Goal: Information Seeking & Learning: Learn about a topic

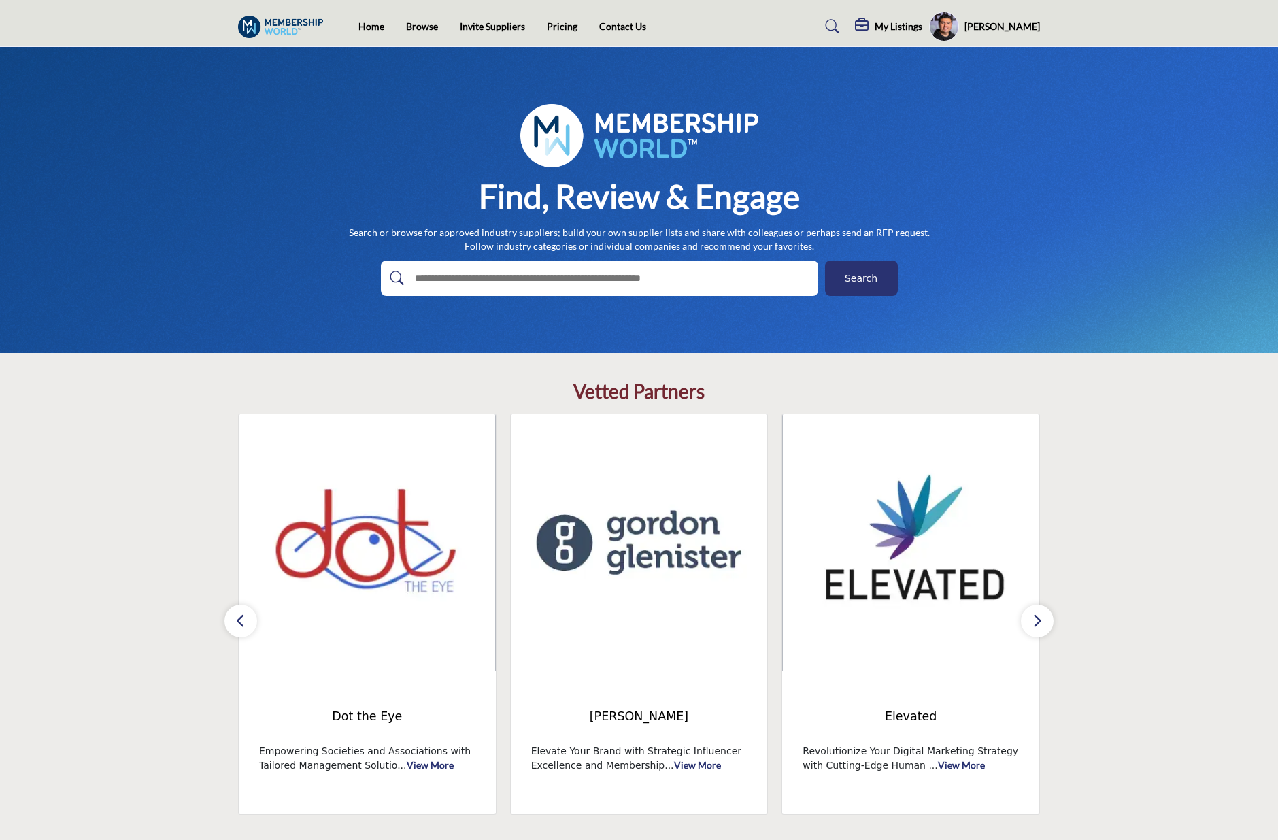
click at [1035, 621] on icon "button" at bounding box center [1037, 620] width 11 height 17
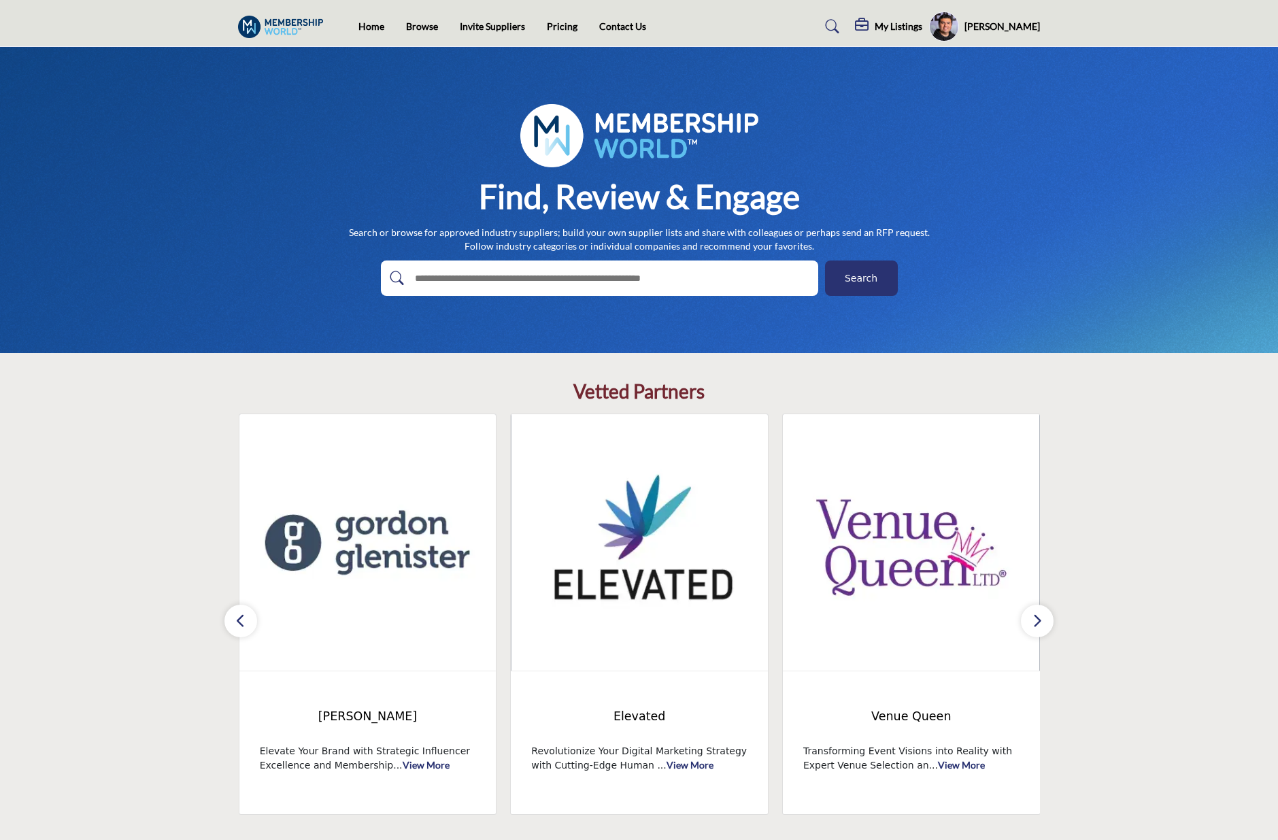
click at [1034, 622] on icon "button" at bounding box center [1037, 620] width 11 height 17
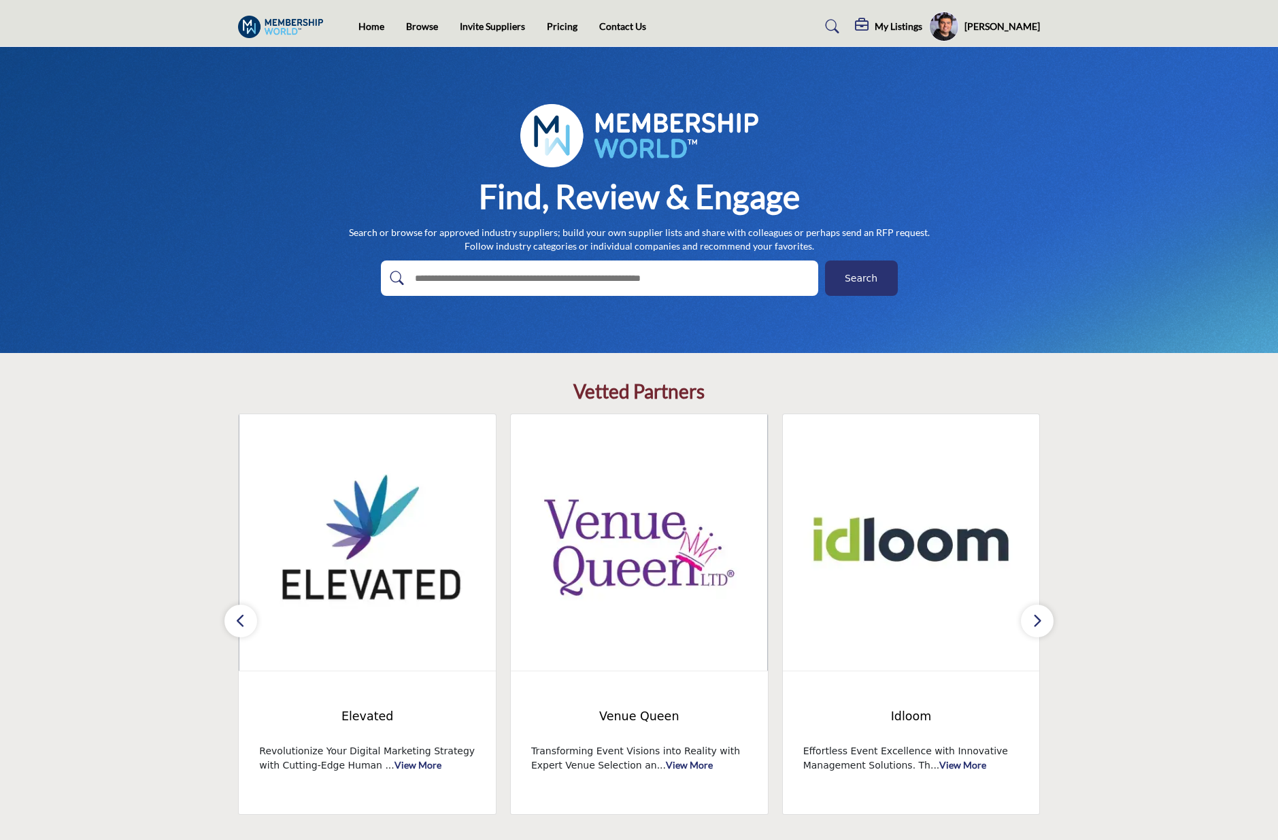
click at [1034, 622] on icon "button" at bounding box center [1037, 620] width 11 height 17
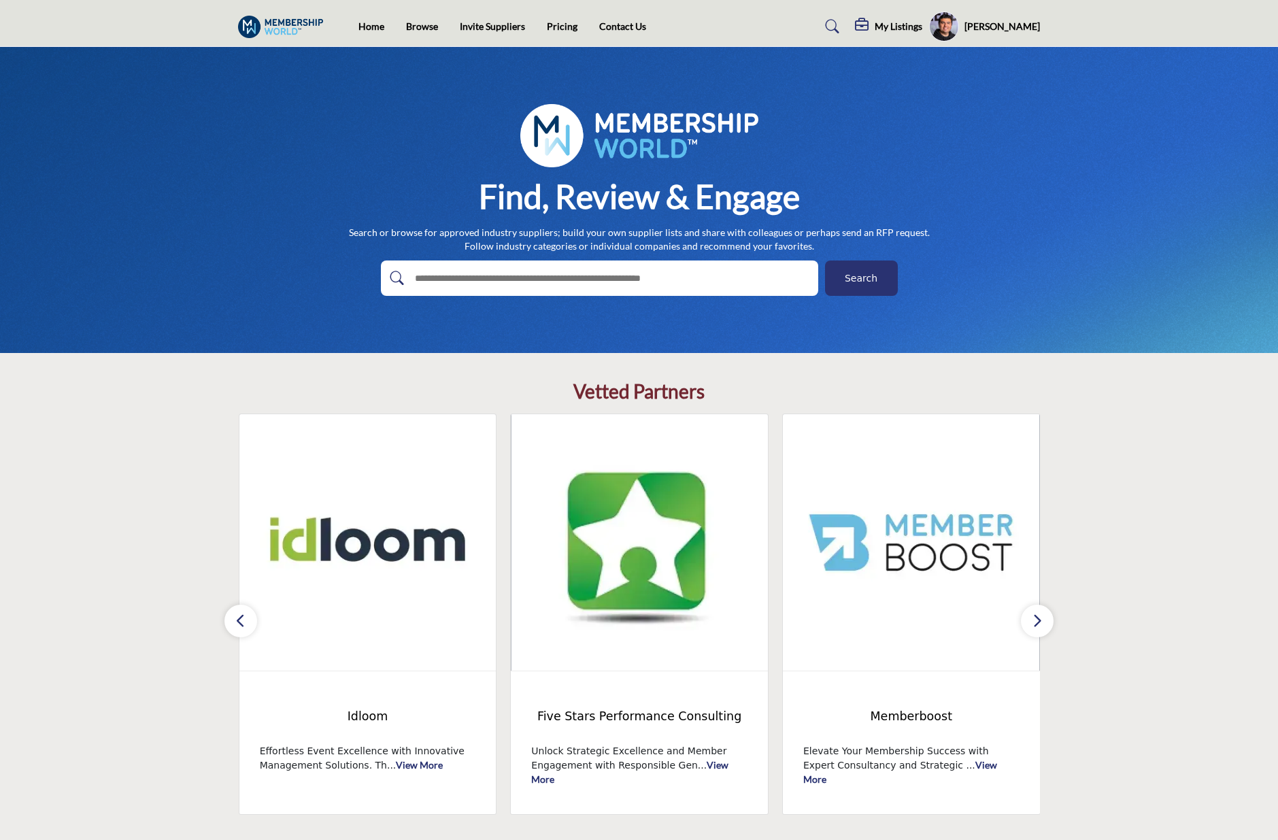
click at [1034, 622] on icon "button" at bounding box center [1037, 620] width 11 height 17
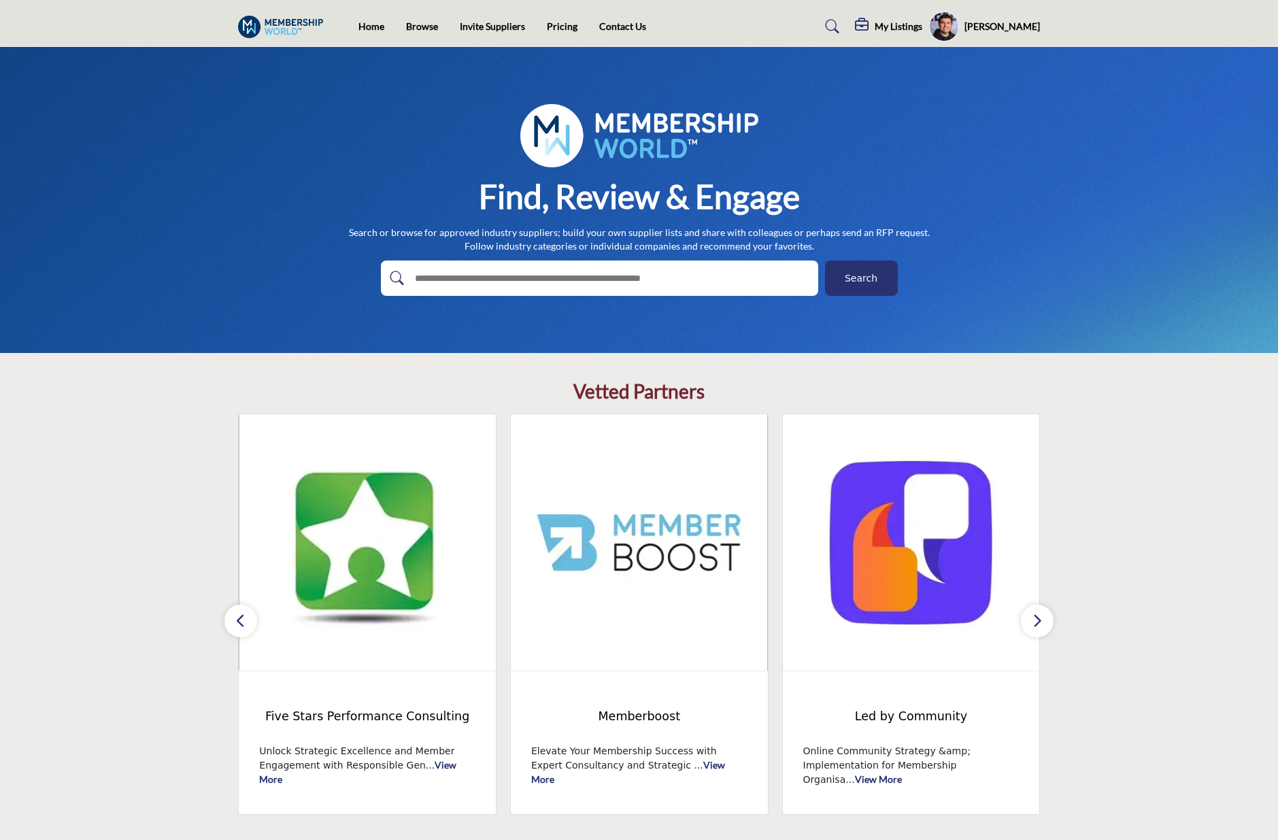
click at [1034, 622] on icon "button" at bounding box center [1037, 620] width 11 height 17
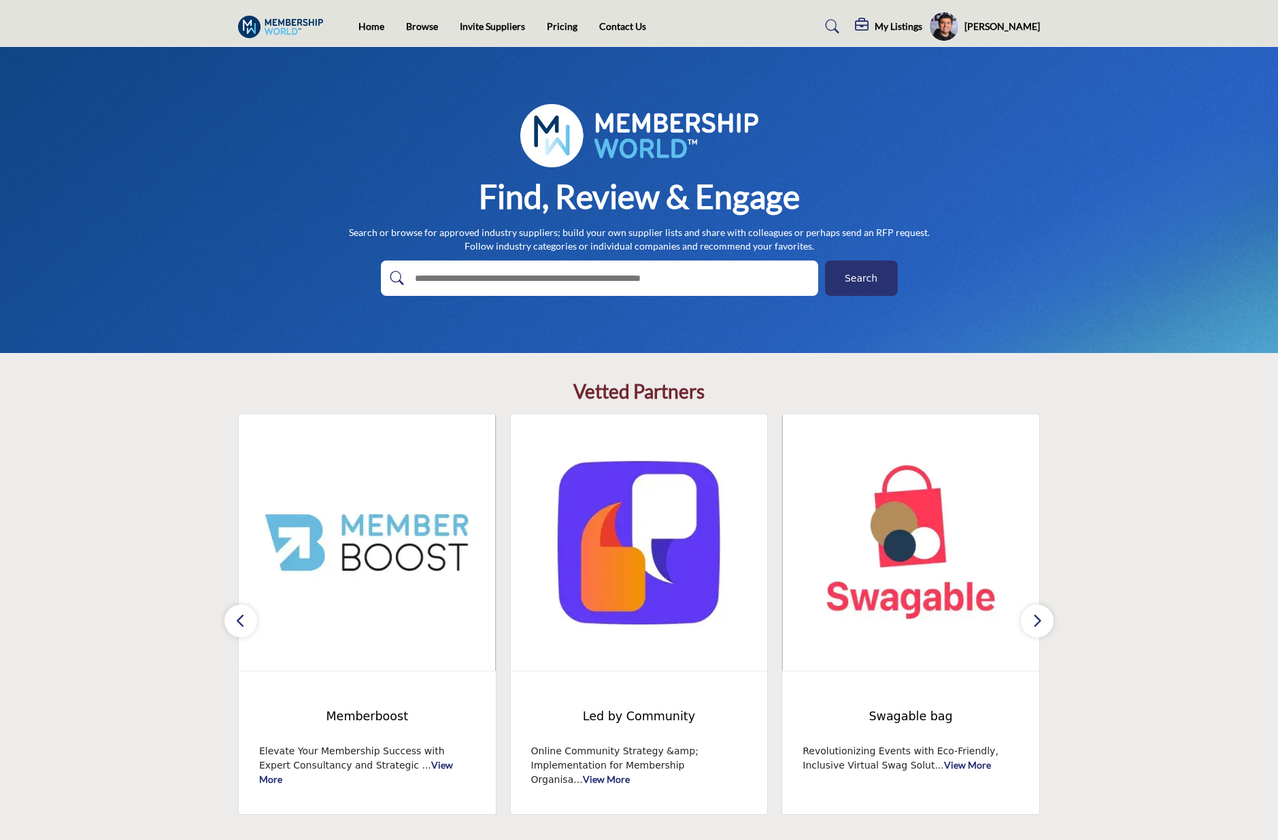
click at [1034, 622] on icon "button" at bounding box center [1037, 620] width 11 height 17
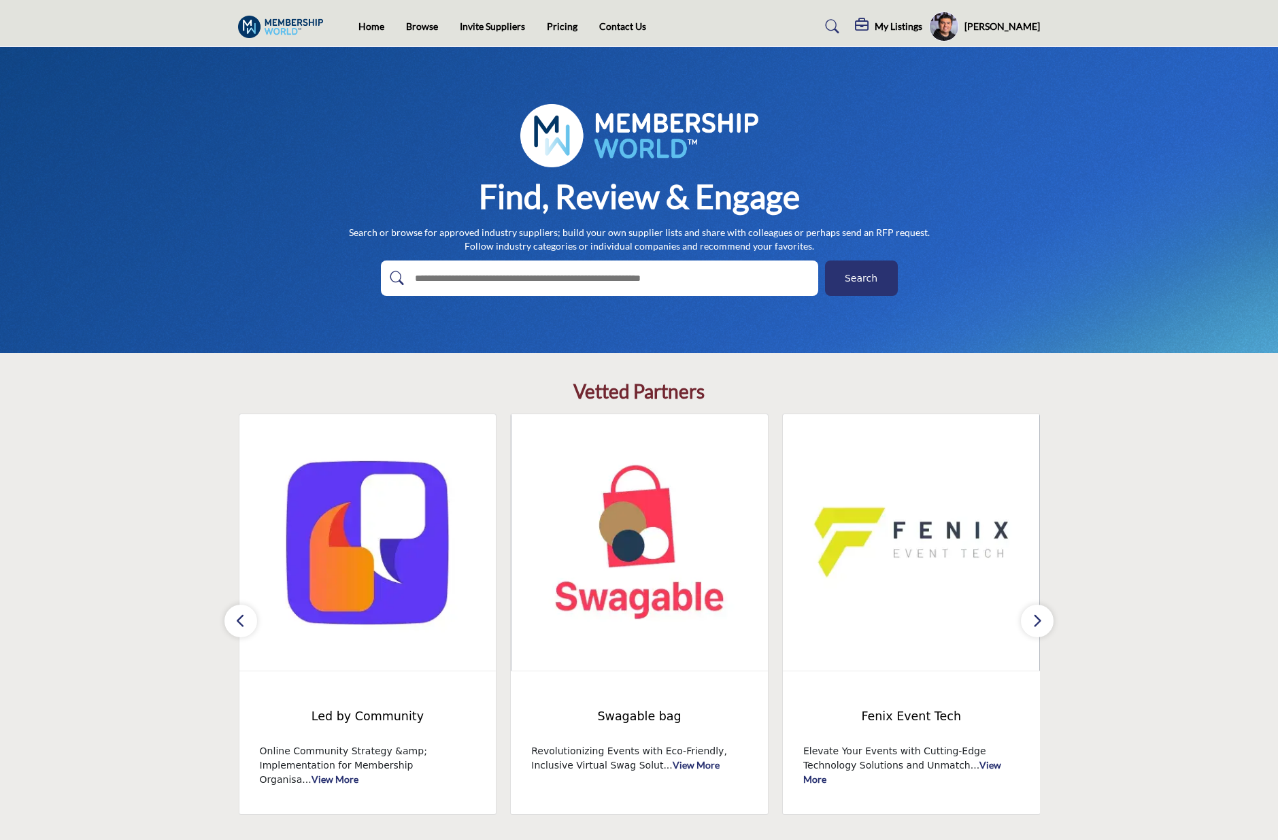
click at [1034, 622] on icon "button" at bounding box center [1037, 620] width 11 height 17
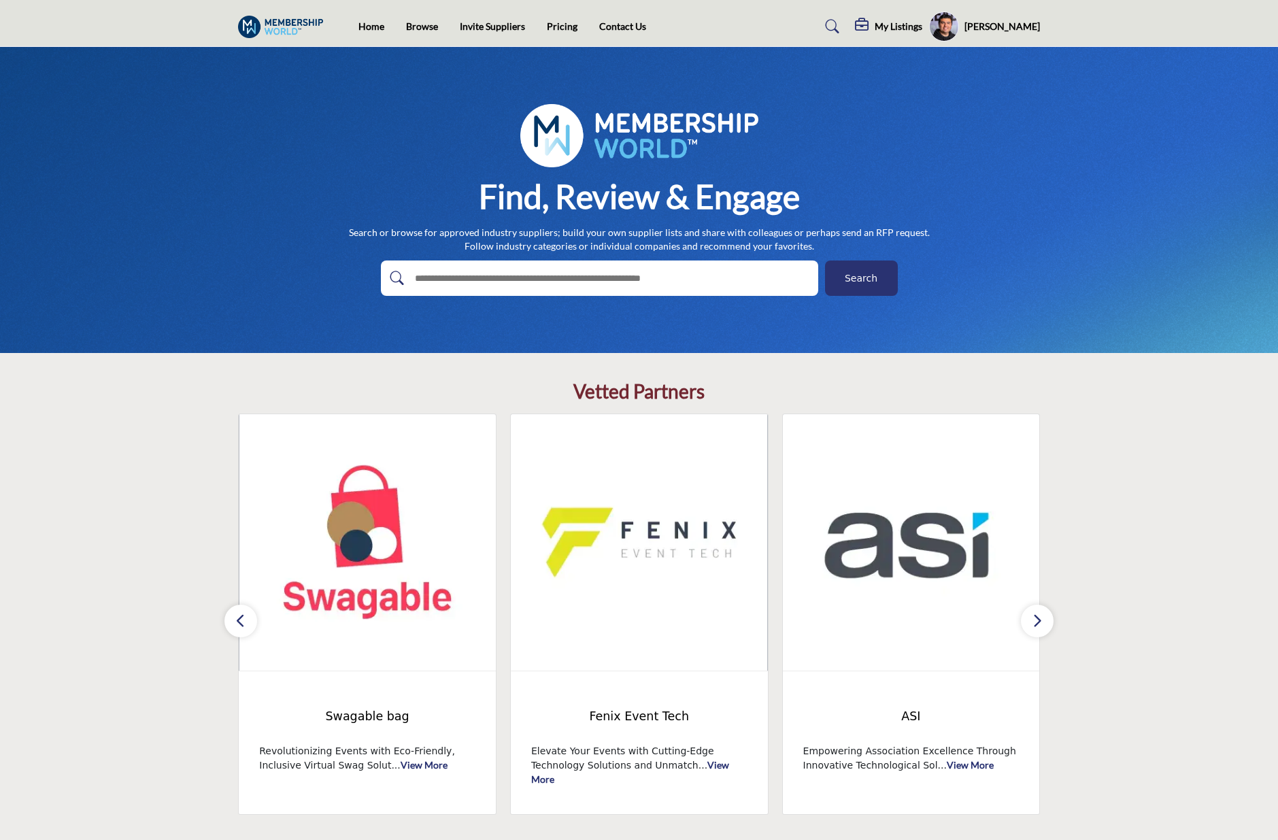
click at [1034, 622] on icon "button" at bounding box center [1037, 620] width 11 height 17
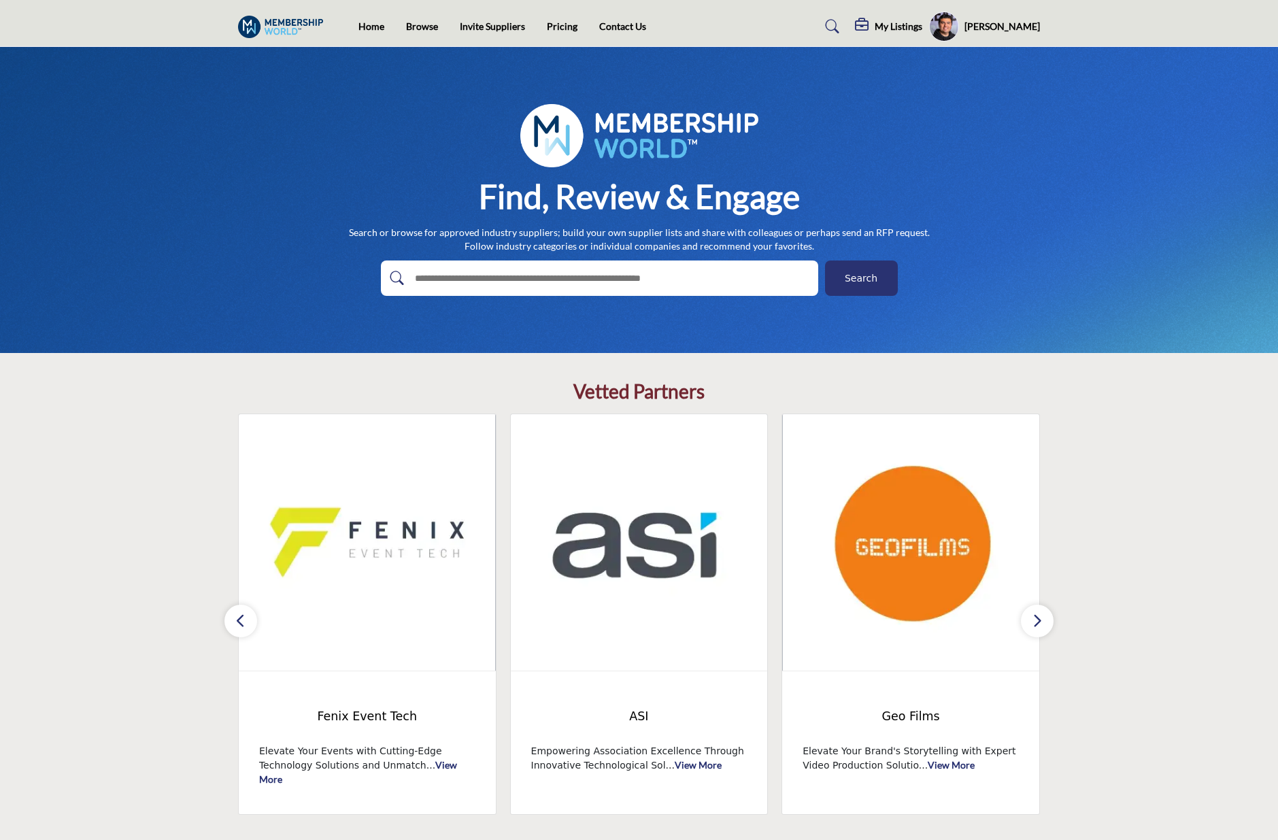
click at [1034, 622] on icon "button" at bounding box center [1037, 620] width 11 height 17
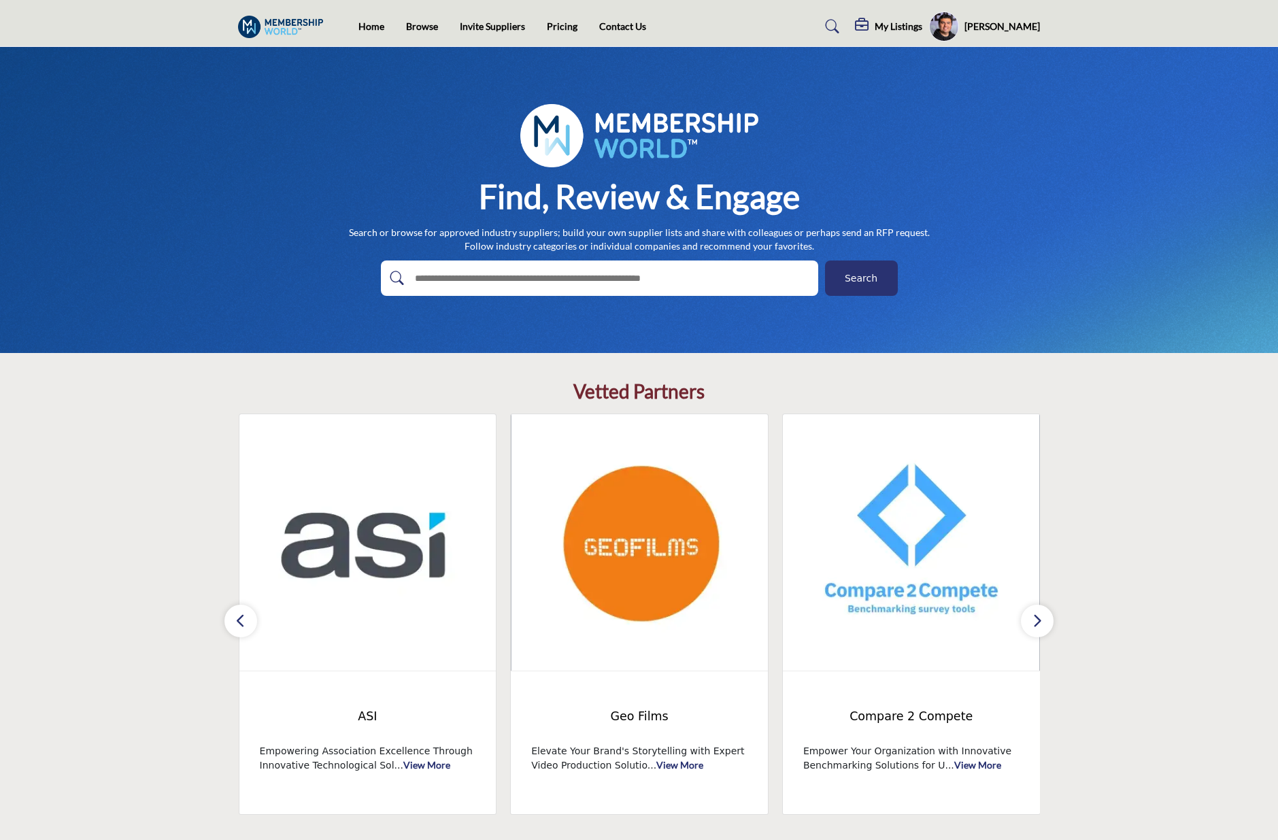
click at [1034, 622] on icon "button" at bounding box center [1037, 620] width 11 height 17
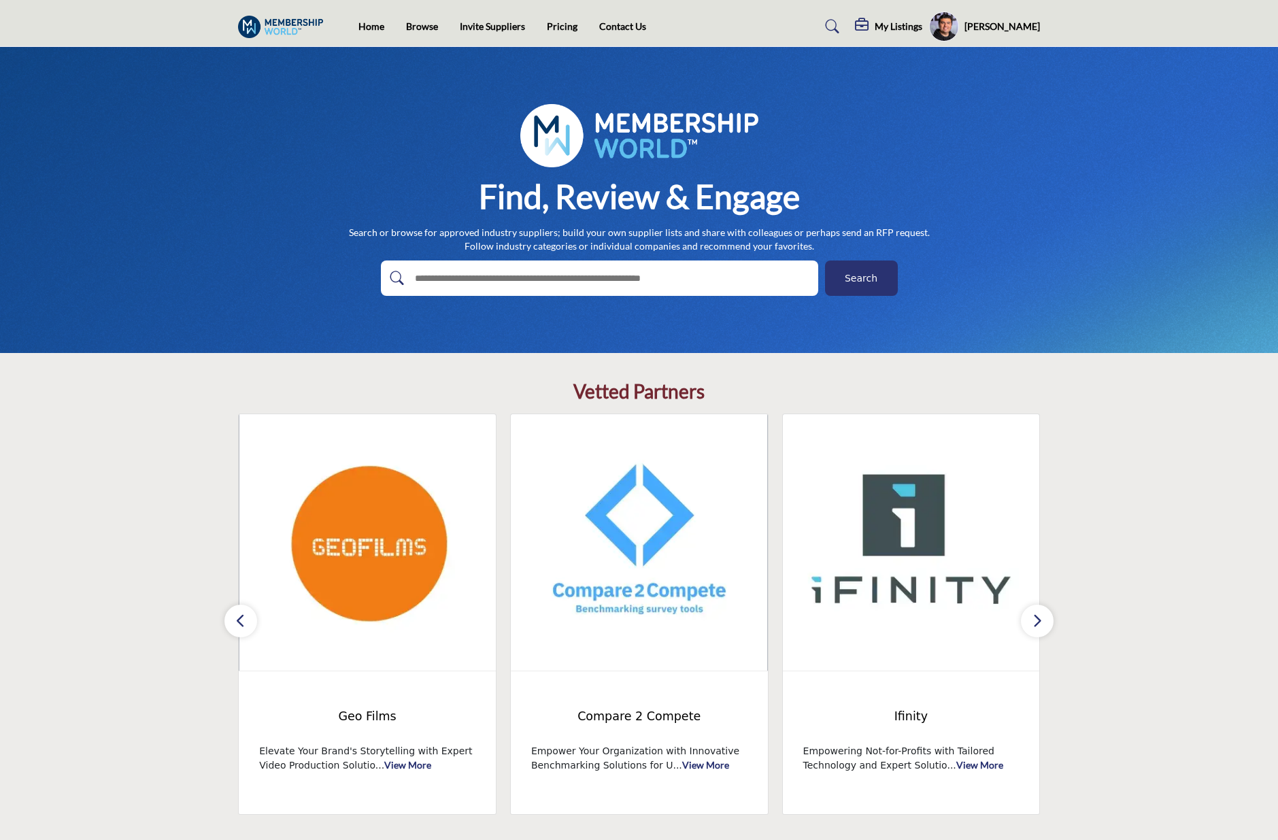
click at [1034, 622] on icon "button" at bounding box center [1037, 620] width 11 height 17
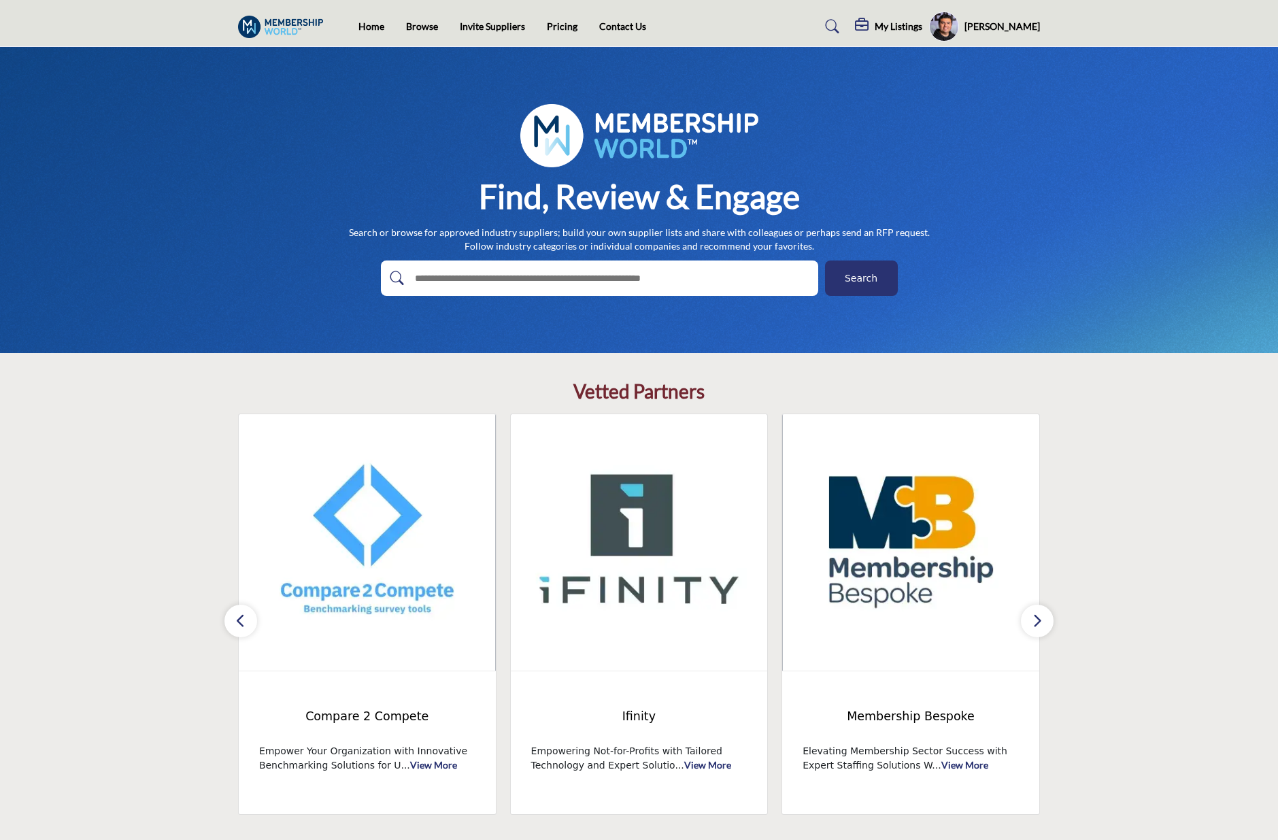
click at [1034, 622] on icon "button" at bounding box center [1037, 620] width 11 height 17
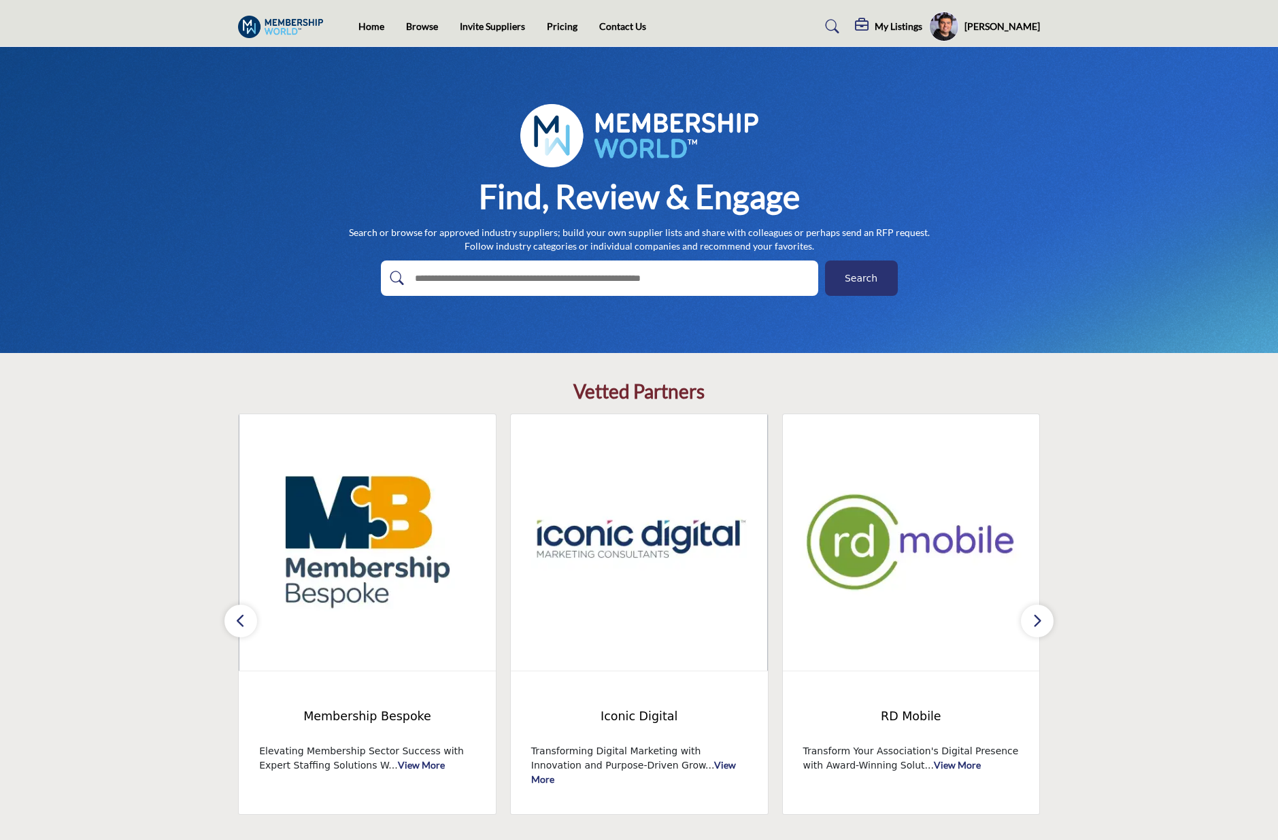
click at [1034, 622] on icon "button" at bounding box center [1037, 620] width 11 height 17
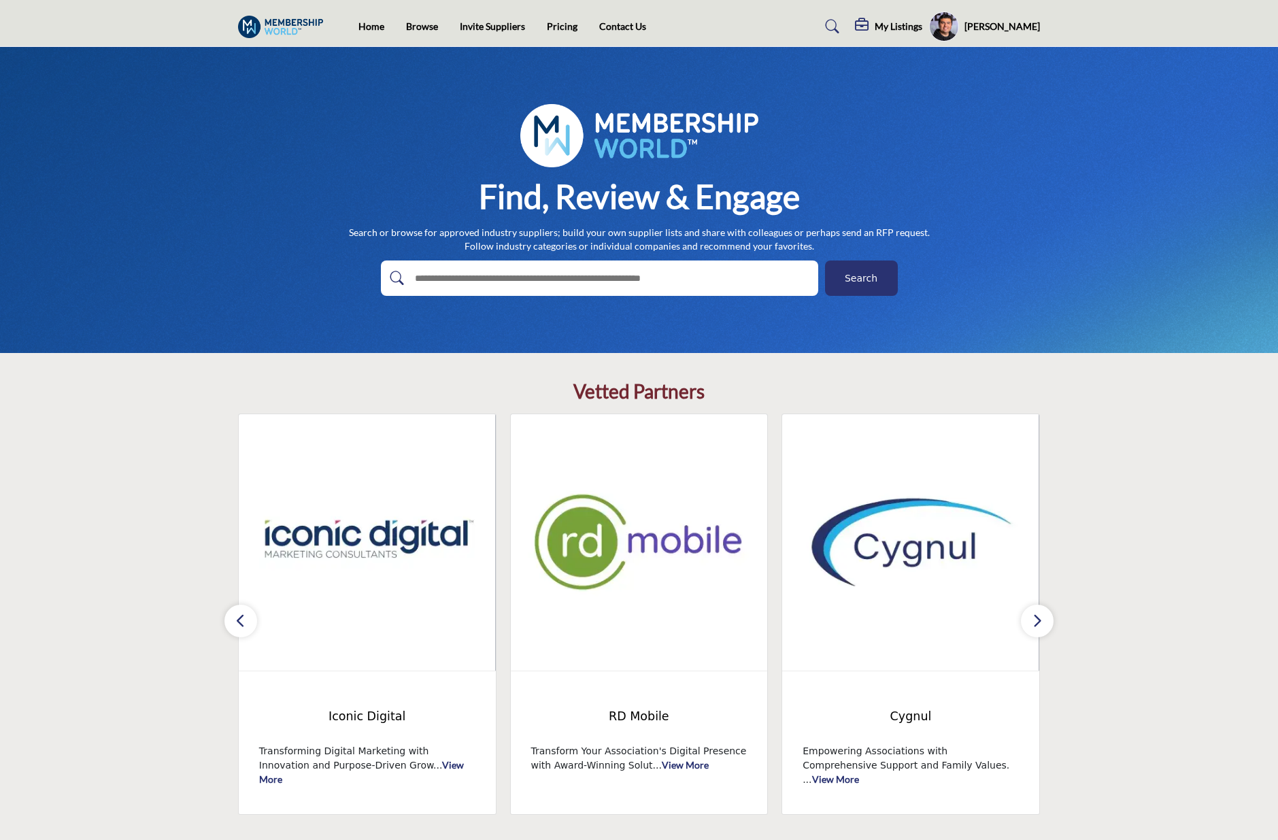
click at [1034, 622] on icon "button" at bounding box center [1037, 620] width 11 height 17
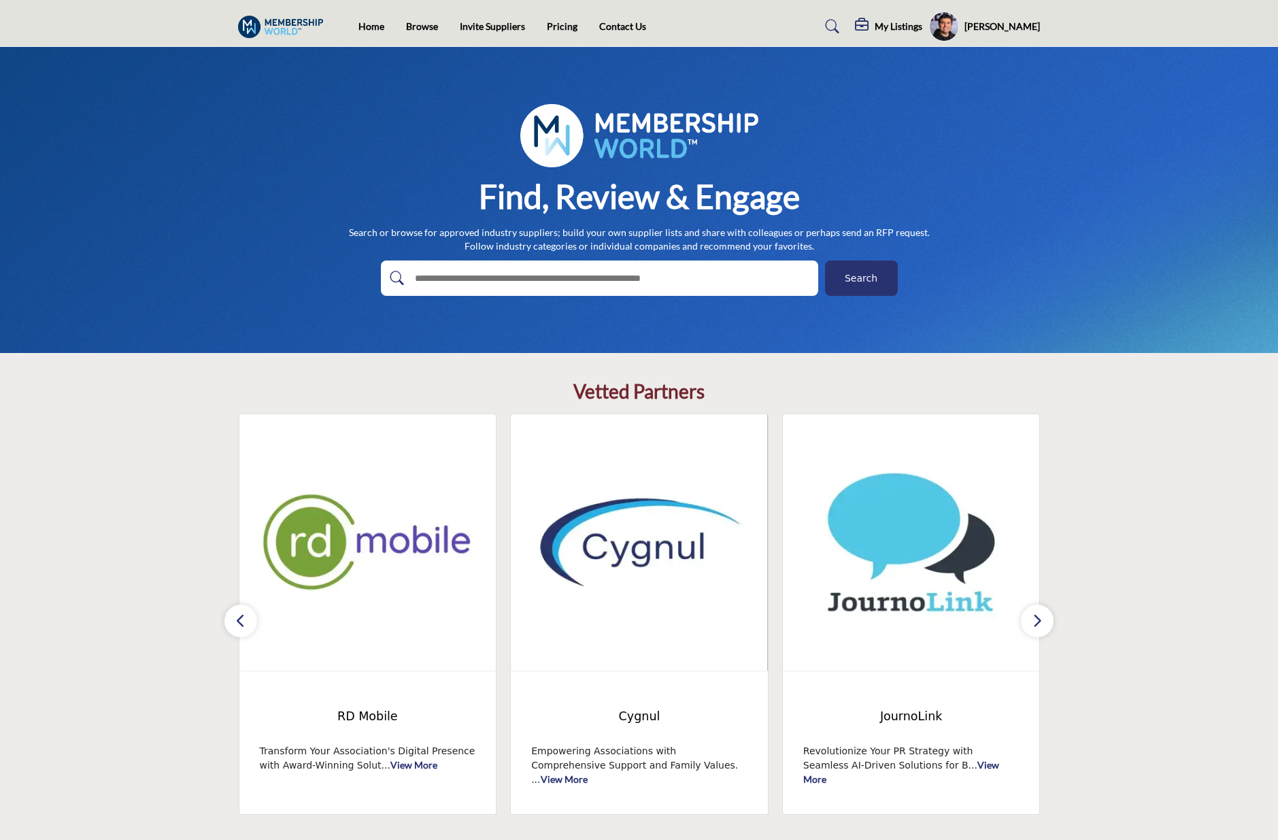
click at [1034, 622] on icon "button" at bounding box center [1037, 620] width 11 height 17
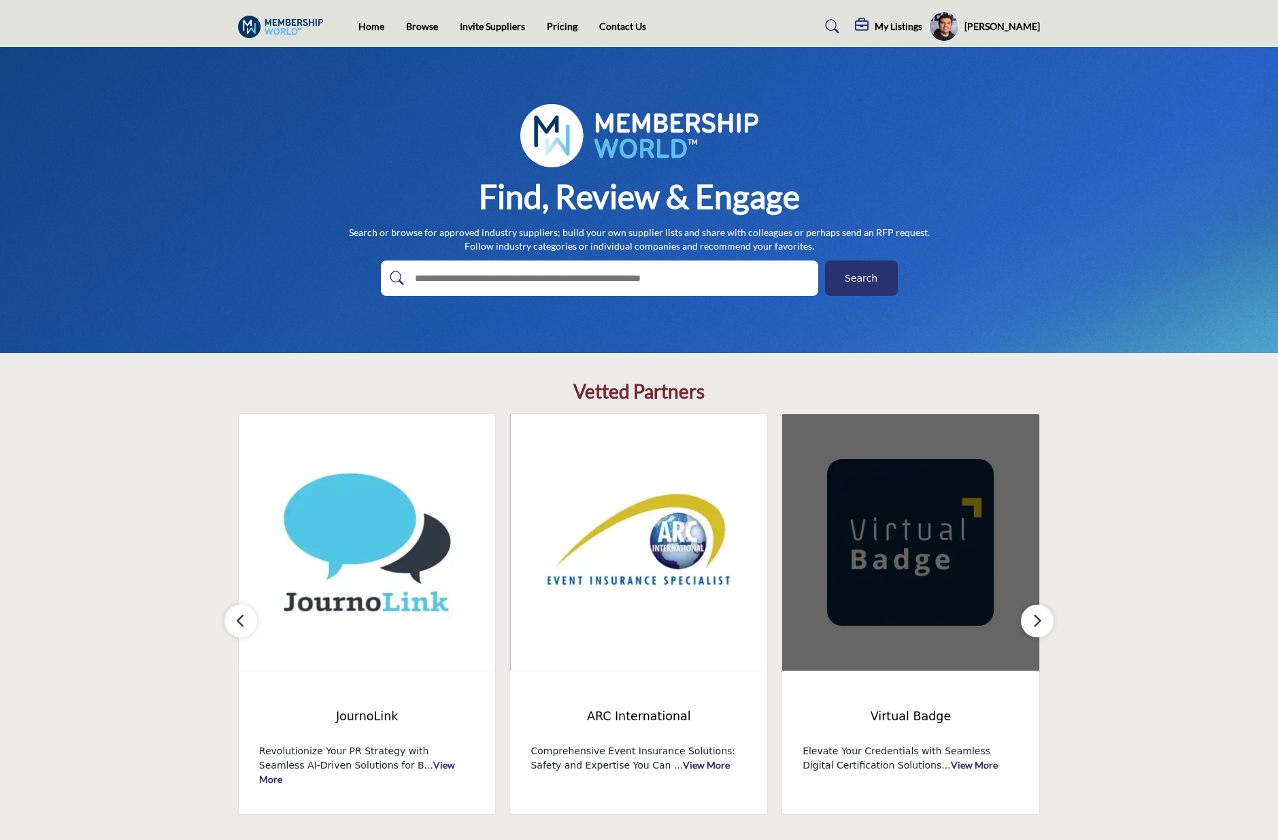
click at [928, 549] on img at bounding box center [910, 542] width 257 height 256
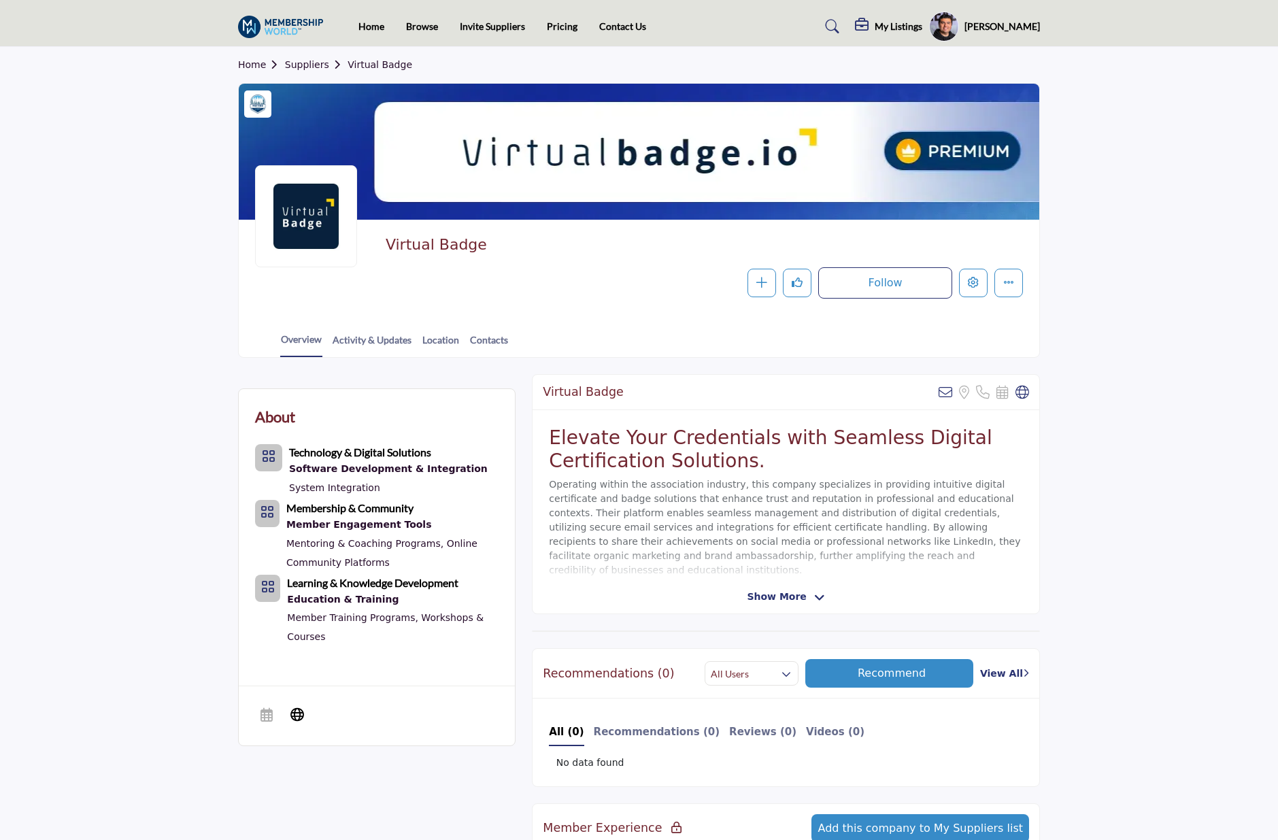
click at [832, 26] on icon at bounding box center [832, 27] width 14 height 14
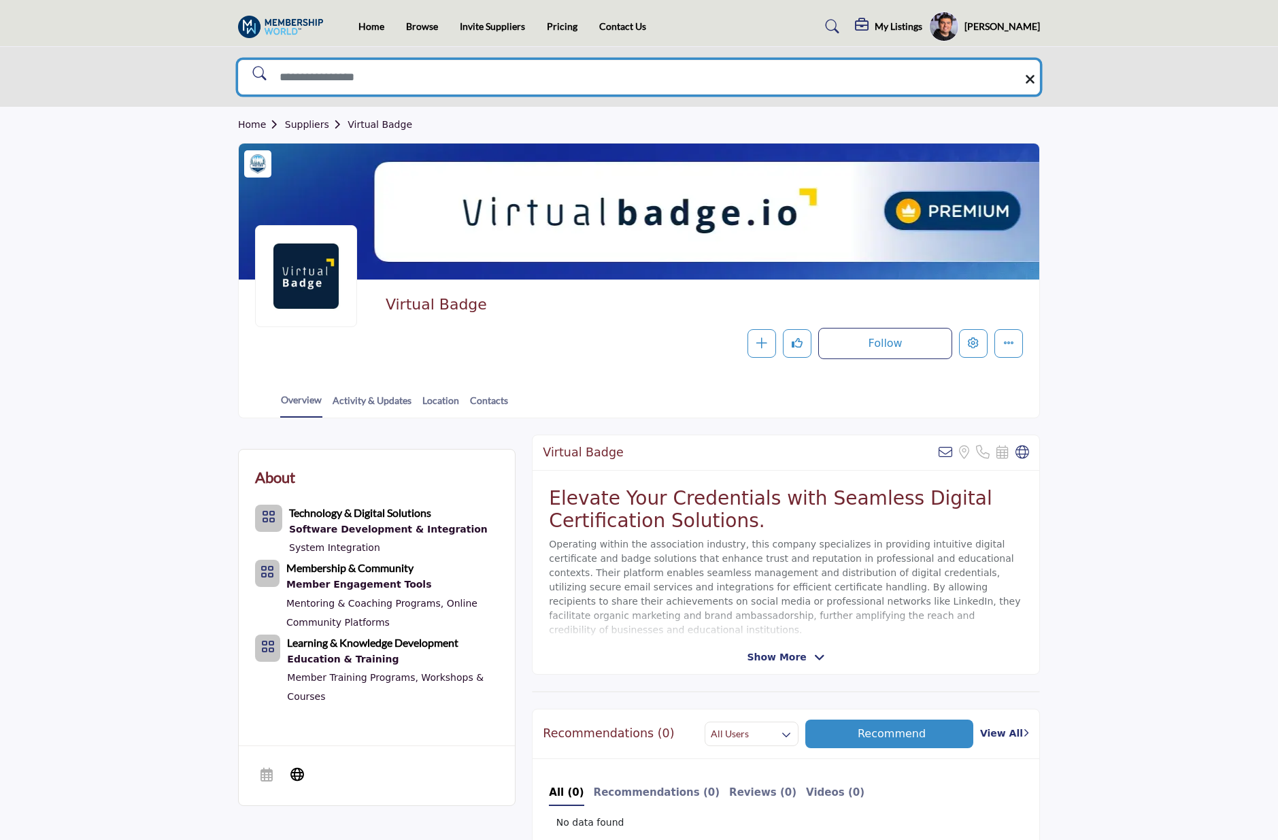
click at [768, 86] on input "Search Solutions" at bounding box center [639, 77] width 802 height 35
type input "******"
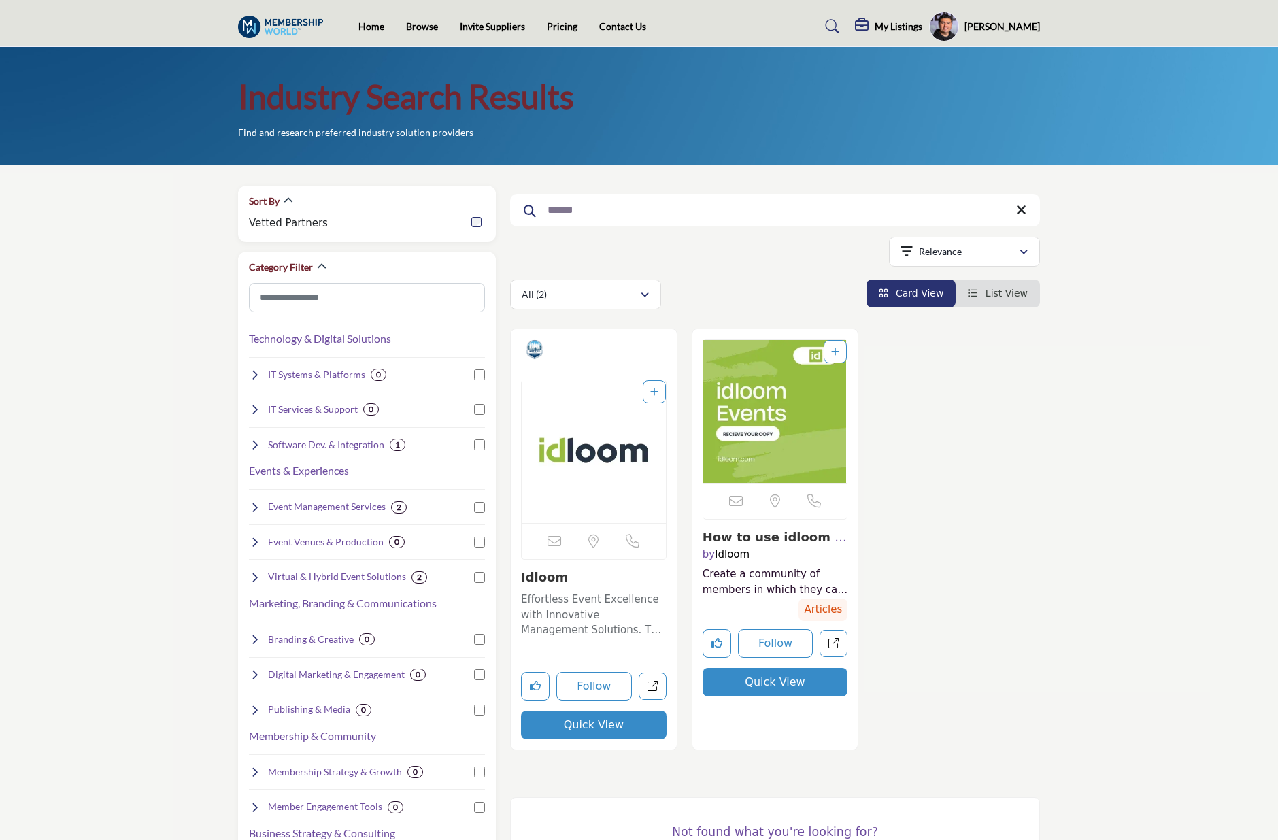
click at [590, 456] on img "Open Listing in new tab" at bounding box center [594, 451] width 144 height 143
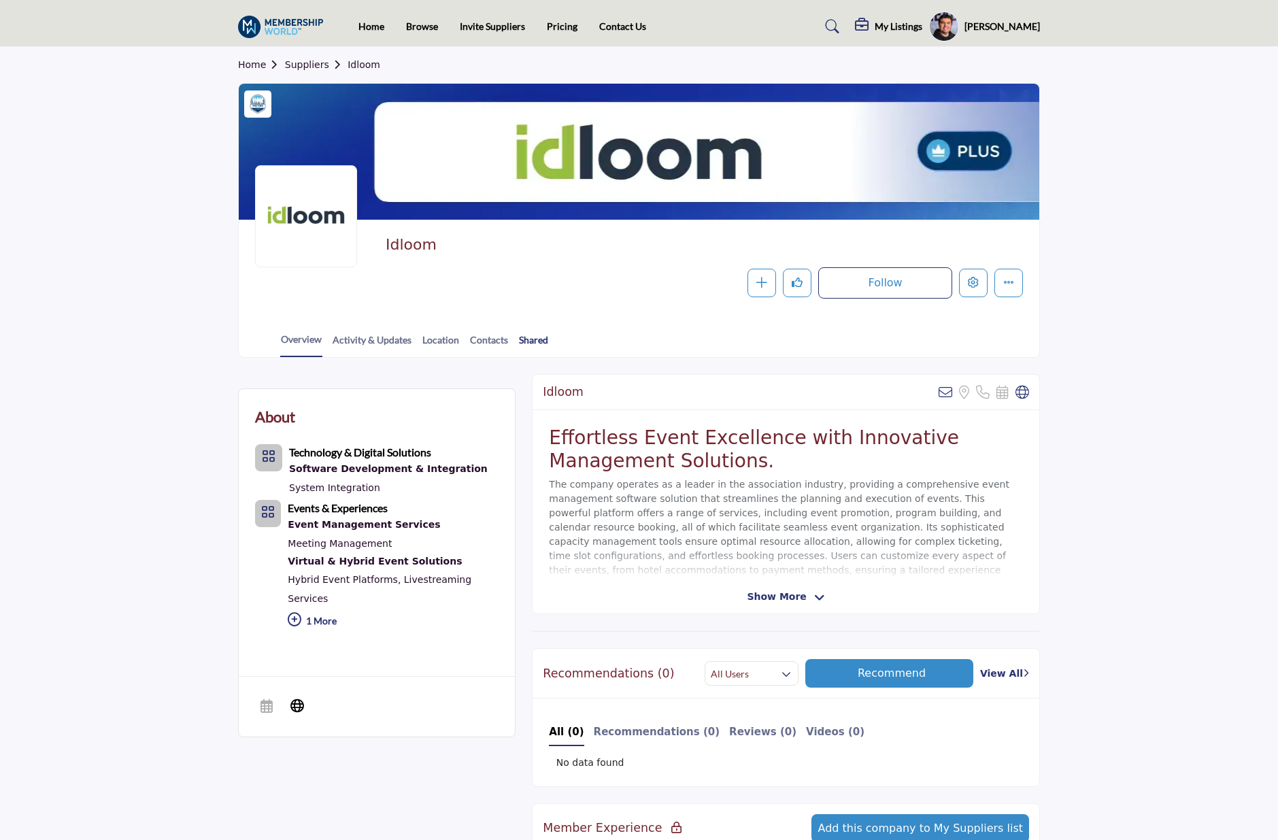
click at [533, 340] on link "Shared" at bounding box center [533, 345] width 31 height 24
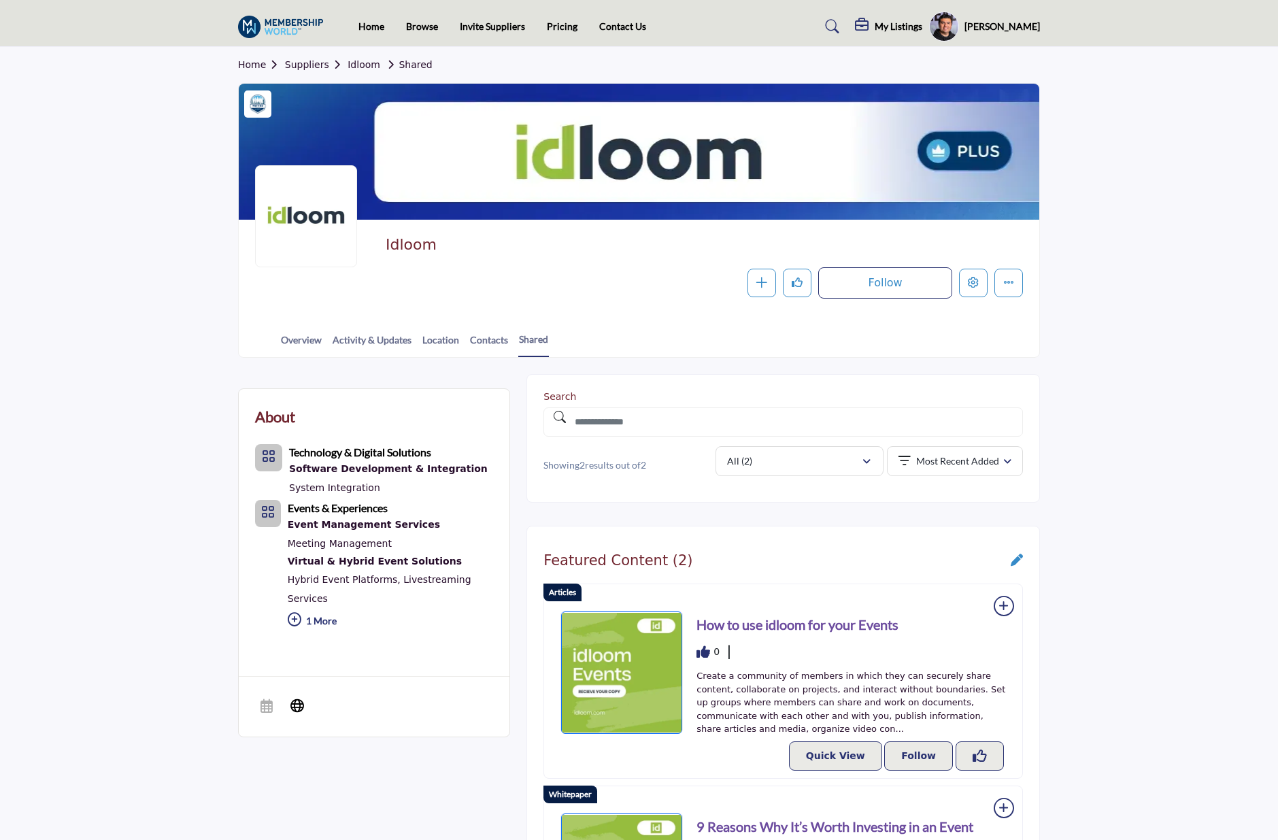
drag, startPoint x: 1108, startPoint y: 197, endPoint x: 535, endPoint y: 126, distance: 577.6
click at [1108, 197] on section "Home Suppliers Idloom Shared Idloom Follow Following Message Recommend Add to M…" at bounding box center [639, 202] width 1278 height 311
click at [1197, 202] on section "Home Suppliers Idloom Shared Idloom Follow Following Message Recommend Add to M…" at bounding box center [639, 202] width 1278 height 311
